Goal: Contribute content: Contribute content

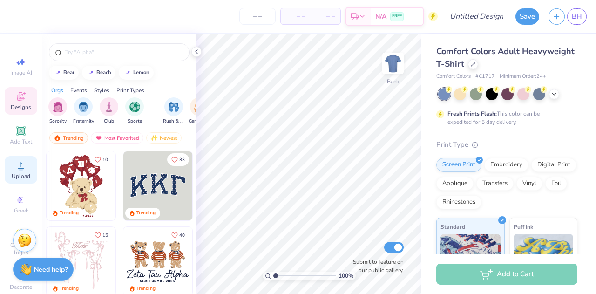
click at [24, 161] on div "Upload" at bounding box center [21, 169] width 33 height 27
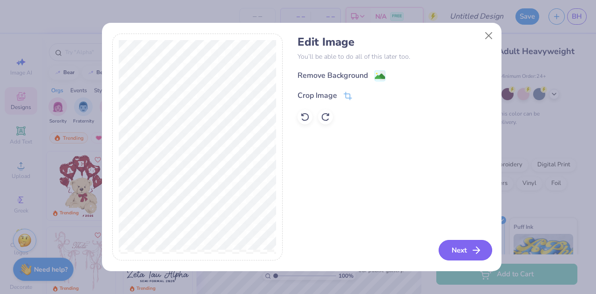
click at [468, 256] on button "Next" at bounding box center [465, 250] width 54 height 20
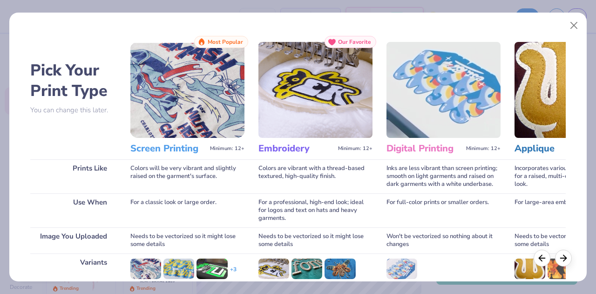
click at [169, 147] on h3 "Screen Printing" at bounding box center [168, 148] width 76 height 12
click at [183, 94] on img at bounding box center [187, 90] width 114 height 96
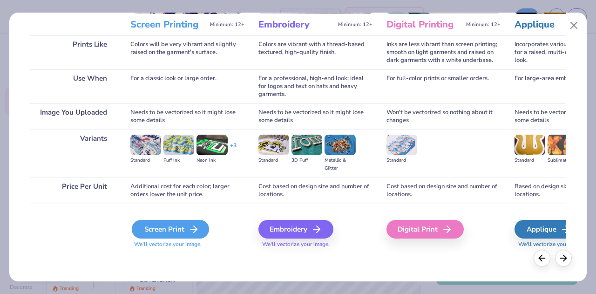
click at [163, 220] on div "Screen Print" at bounding box center [170, 229] width 77 height 19
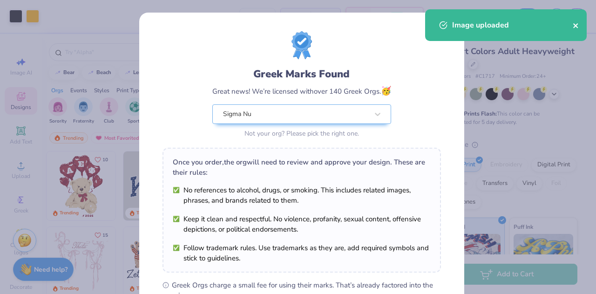
click at [575, 25] on icon "close" at bounding box center [576, 25] width 7 height 7
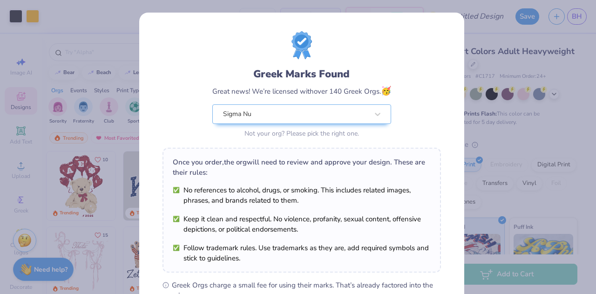
click at [517, 62] on div "Greek Marks Found Great news! We’re licensed with over 140 Greek Orgs. 🥳 Sigma …" at bounding box center [298, 147] width 596 height 294
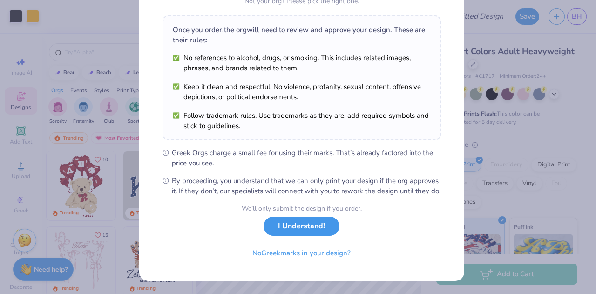
click at [298, 230] on button "I Understand!" at bounding box center [301, 225] width 76 height 19
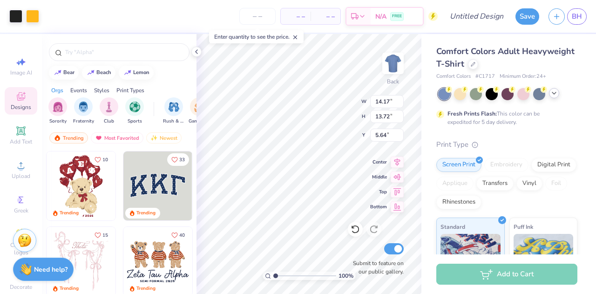
click at [556, 93] on icon at bounding box center [553, 92] width 7 height 7
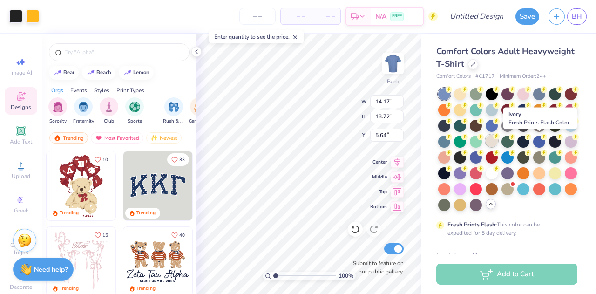
click at [498, 144] on div at bounding box center [491, 141] width 12 height 12
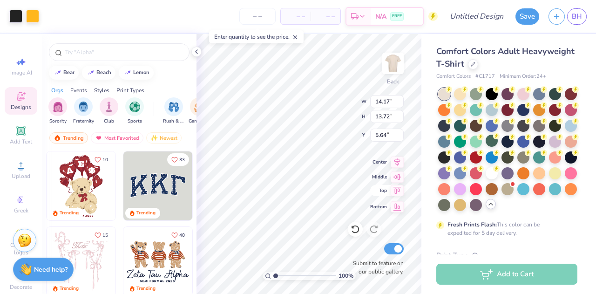
type input "4.52"
type input "4.37"
type input "1.25"
type input "3.38"
type input "3.27"
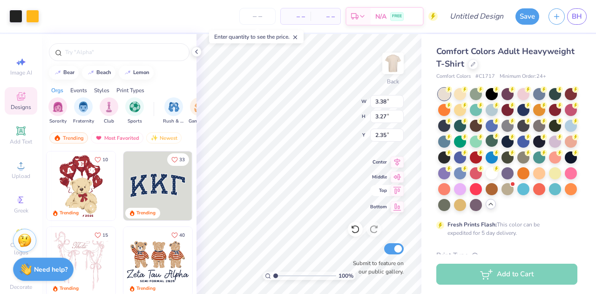
type input "3.00"
type input "3.75"
type input "3.63"
type input "3.00"
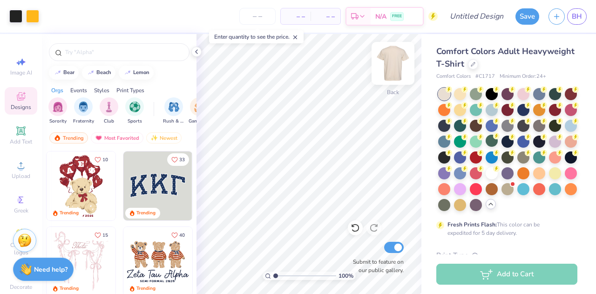
click at [389, 67] on img at bounding box center [392, 63] width 37 height 37
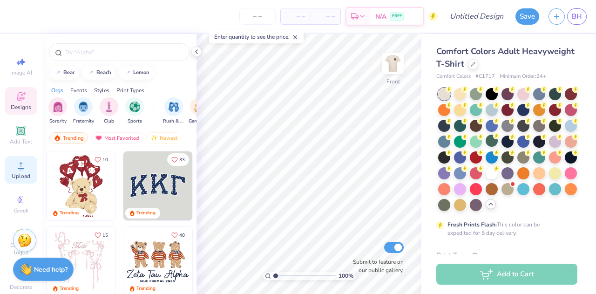
click at [15, 169] on icon at bounding box center [20, 165] width 11 height 11
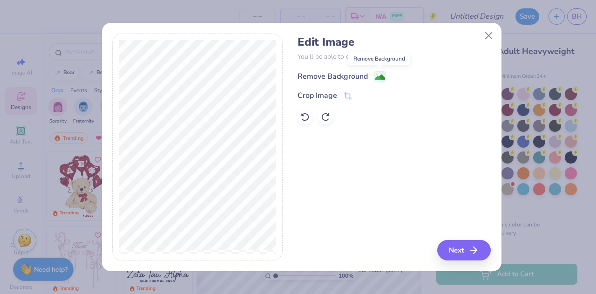
click at [381, 76] on image at bounding box center [380, 77] width 10 height 10
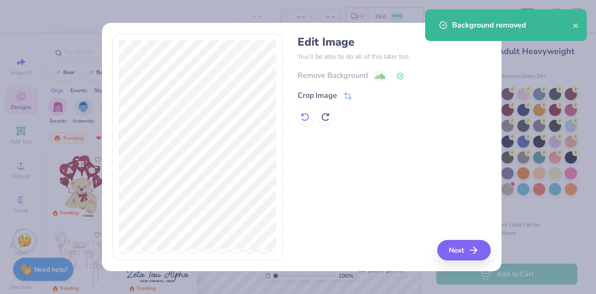
click at [298, 117] on div at bounding box center [304, 116] width 15 height 15
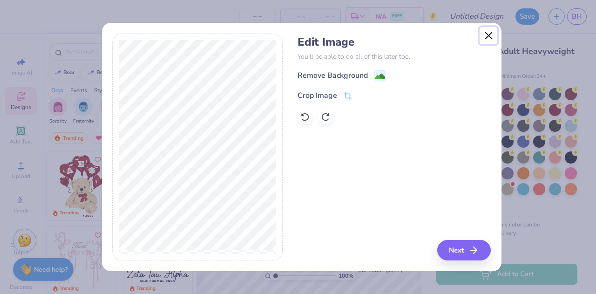
click at [488, 34] on button "Close" at bounding box center [488, 36] width 18 height 18
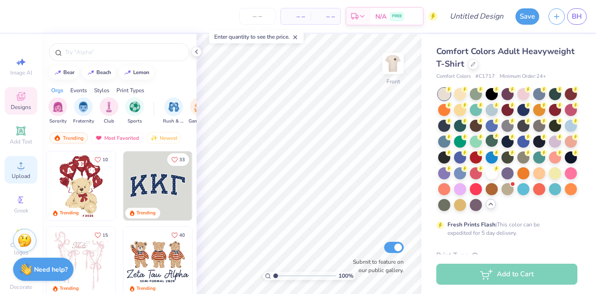
click at [15, 167] on icon at bounding box center [20, 165] width 11 height 11
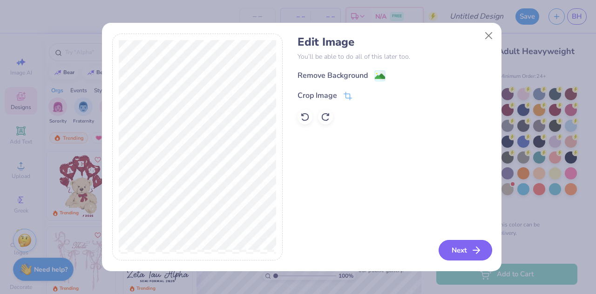
click at [460, 249] on button "Next" at bounding box center [465, 250] width 54 height 20
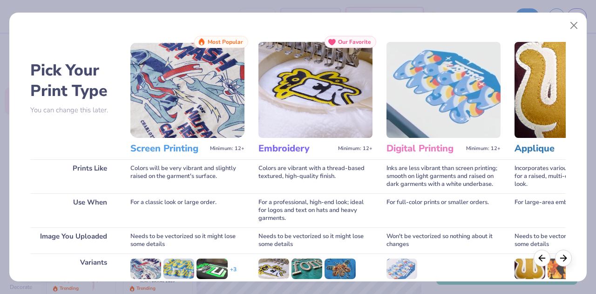
scroll to position [124, 0]
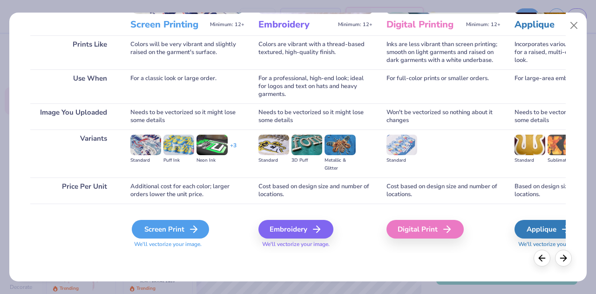
click at [174, 234] on div "Screen Print" at bounding box center [170, 229] width 77 height 19
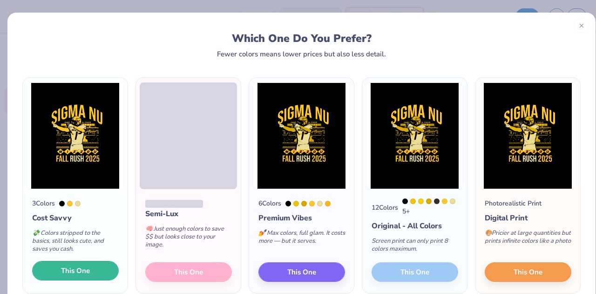
click at [71, 270] on span "This One" at bounding box center [75, 270] width 29 height 11
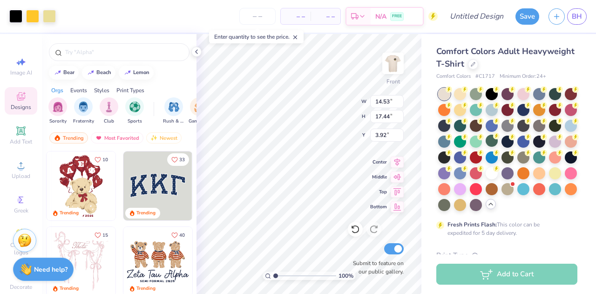
type input "3.92"
click at [397, 247] on input "Submit to feature on our public gallery." at bounding box center [394, 248] width 20 height 11
checkbox input "false"
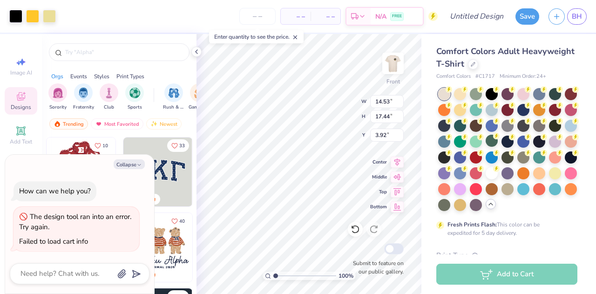
type textarea "x"
